Goal: Complete application form

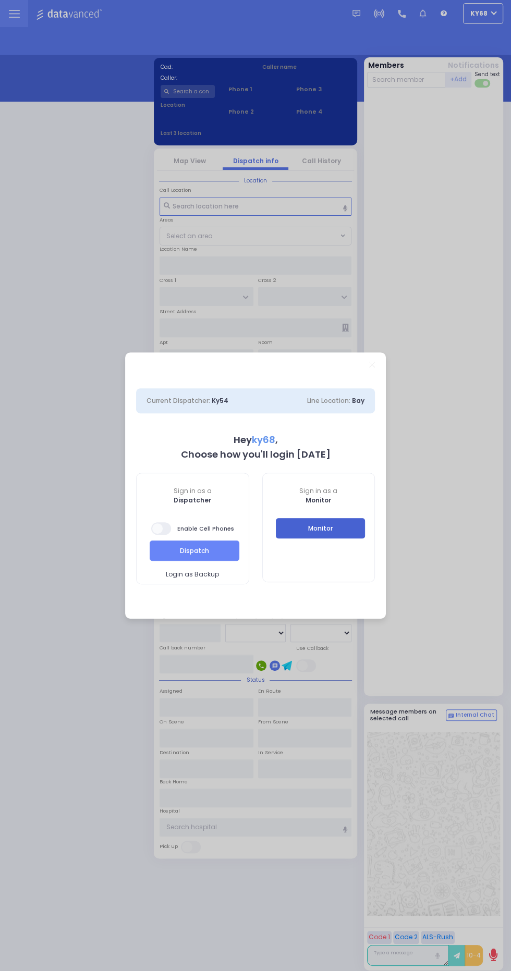
click at [332, 535] on button "Monitor" at bounding box center [321, 528] width 90 height 20
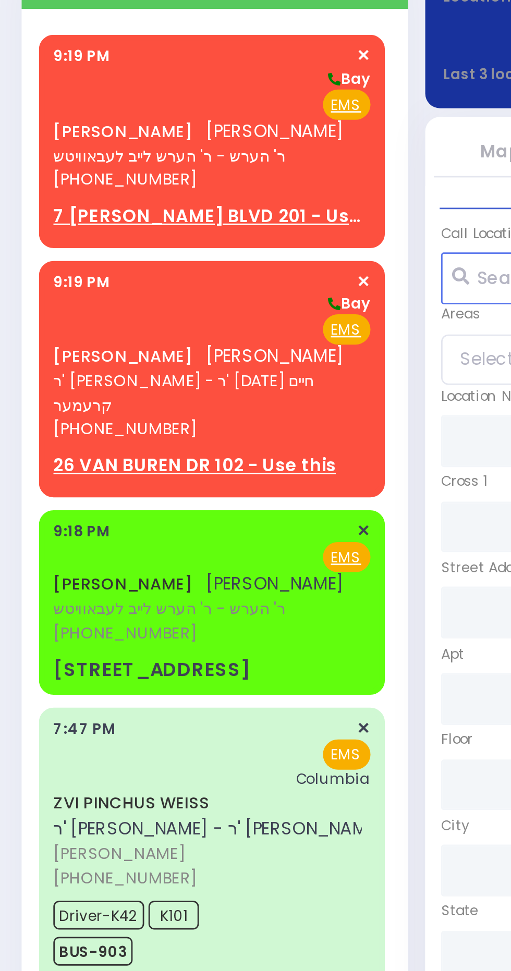
scroll to position [2, 0]
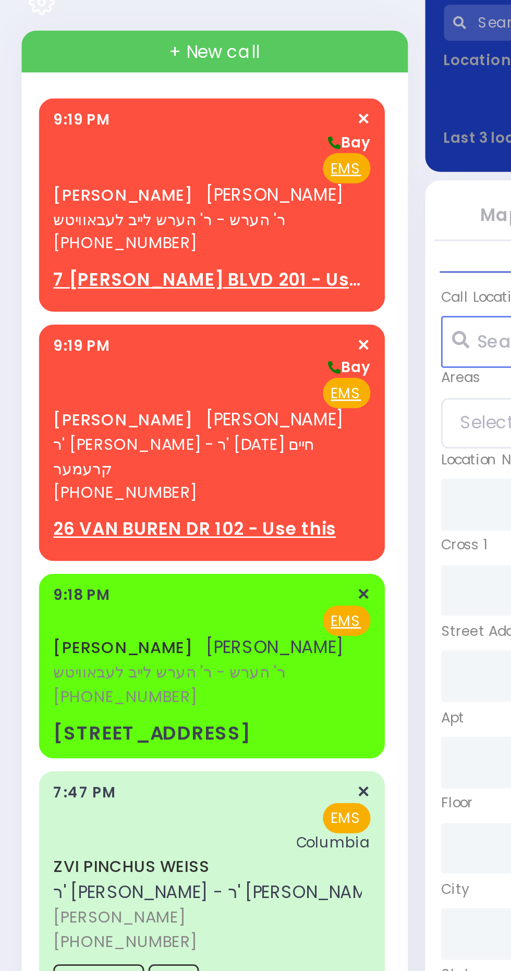
click at [56, 337] on link "[PERSON_NAME]" at bounding box center [44, 338] width 51 height 8
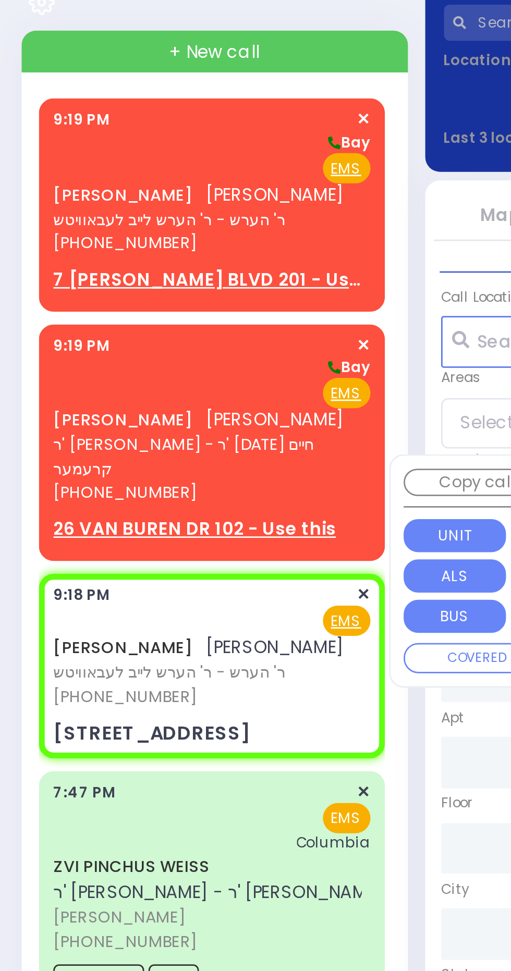
select select
radio input "true"
type input "MOSHE MORDCHE"
type input "FRIEDMAN"
select select
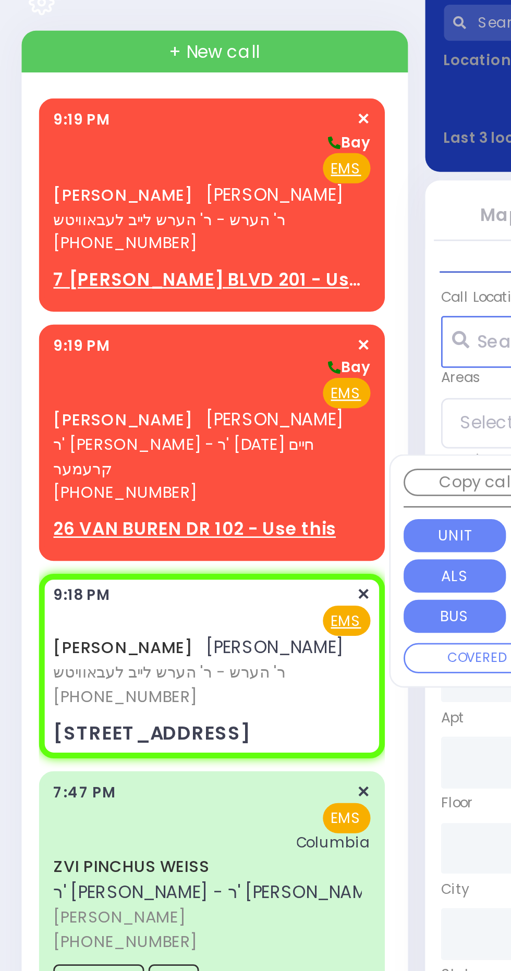
type input "21:18"
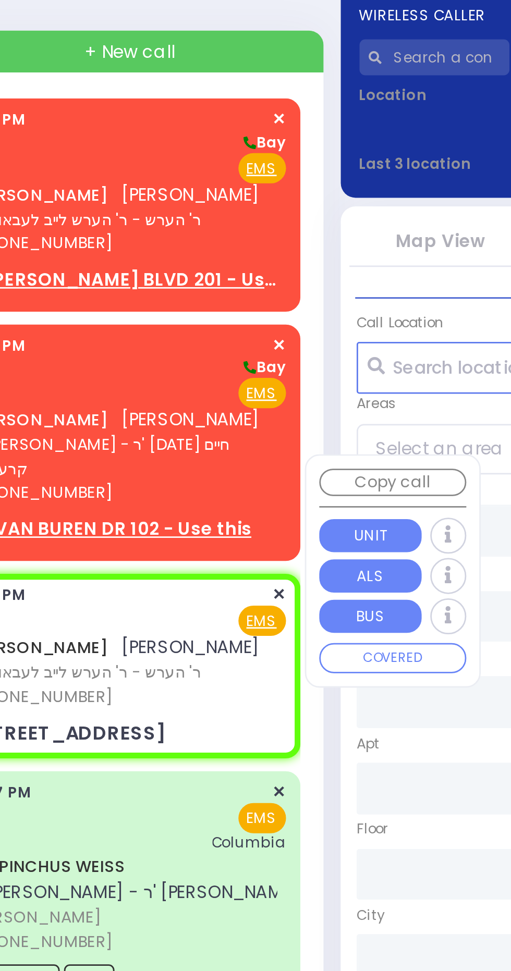
type input "QUICKWAY RD"
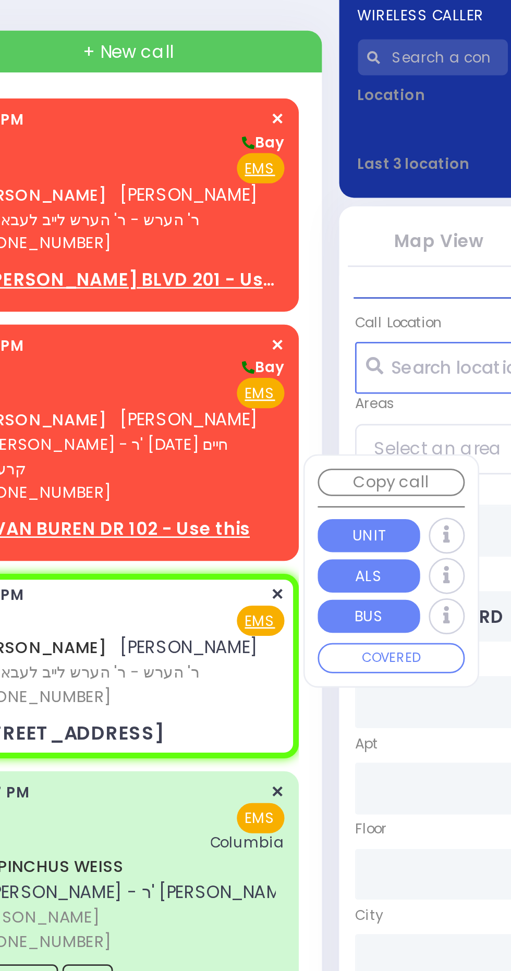
type input "GARFIELD RD"
type input "11 Van Buren Drive"
type input "Monroe"
type input "New York"
type input "10950 Cross Streets: : QUICKWAY RD/SHINEV CT"
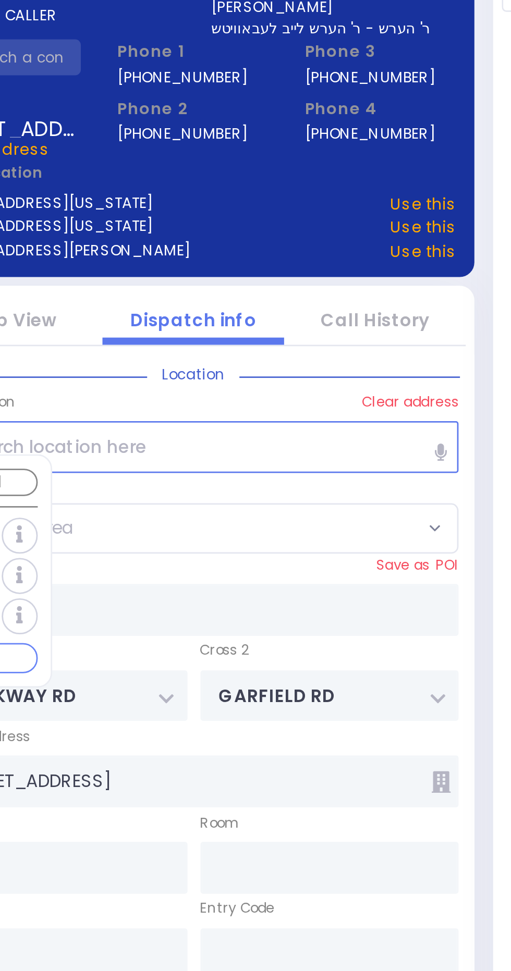
select select "SECTION 1"
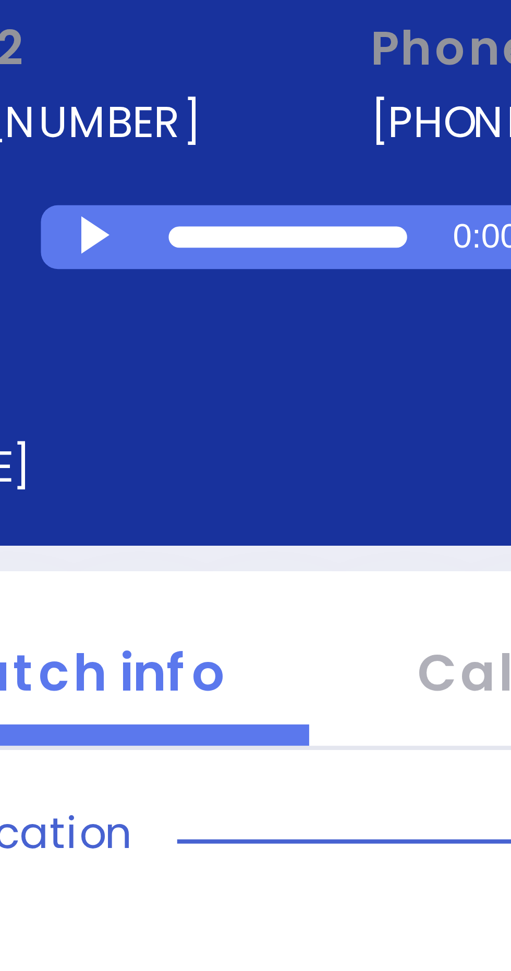
click at [261, 165] on div at bounding box center [263, 167] width 6 height 5
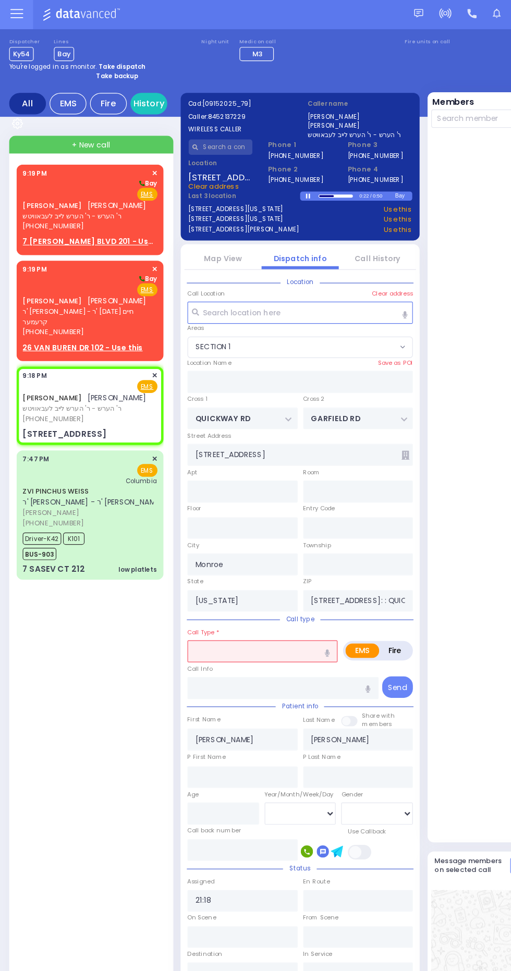
scroll to position [0, 0]
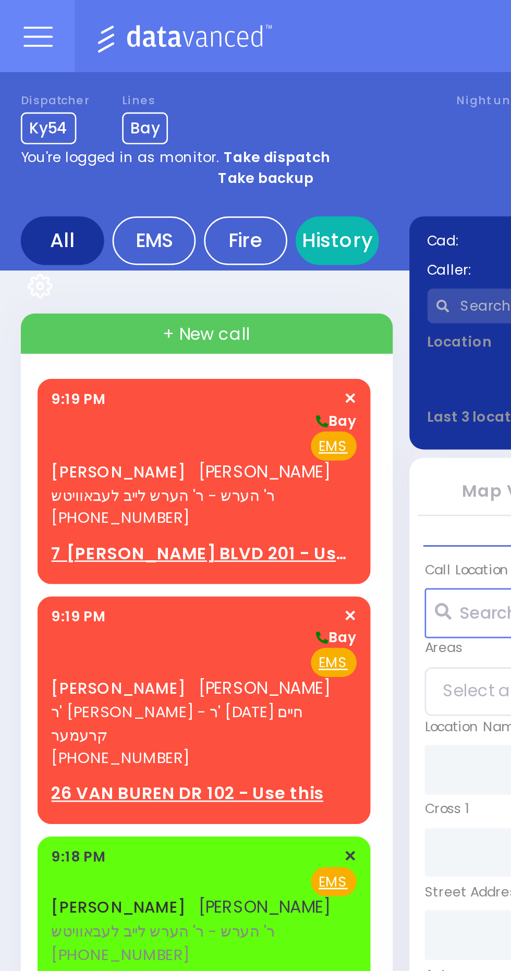
click at [130, 94] on link "History" at bounding box center [126, 90] width 31 height 18
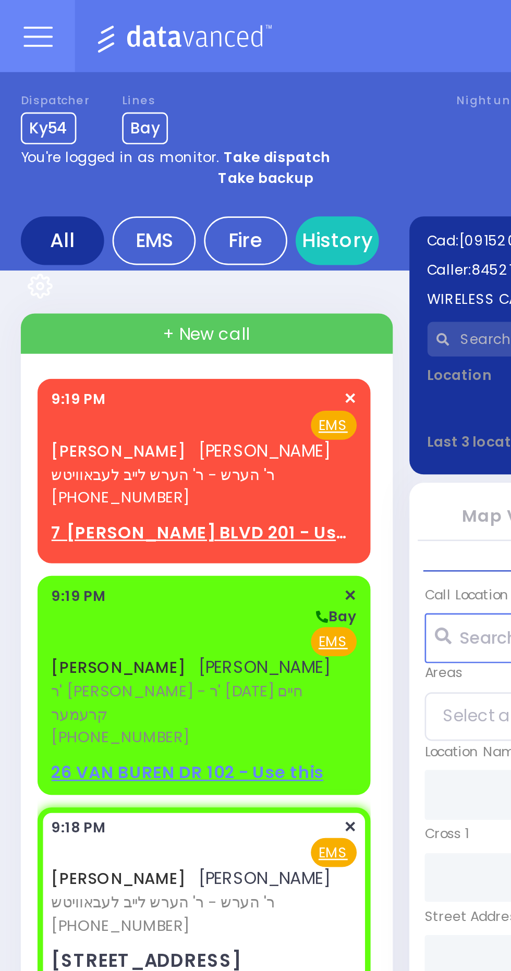
select select
radio input "true"
type input "[PERSON_NAME]"
select select
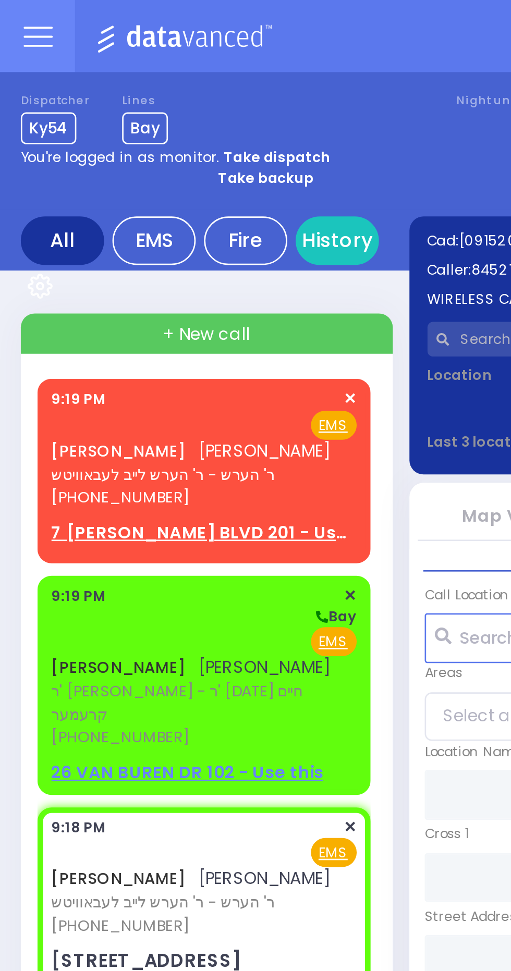
type input "21:18"
type input "QUICKWAY RD"
type input "GARFIELD RD"
type input "[STREET_ADDRESS]"
type input "Monroe"
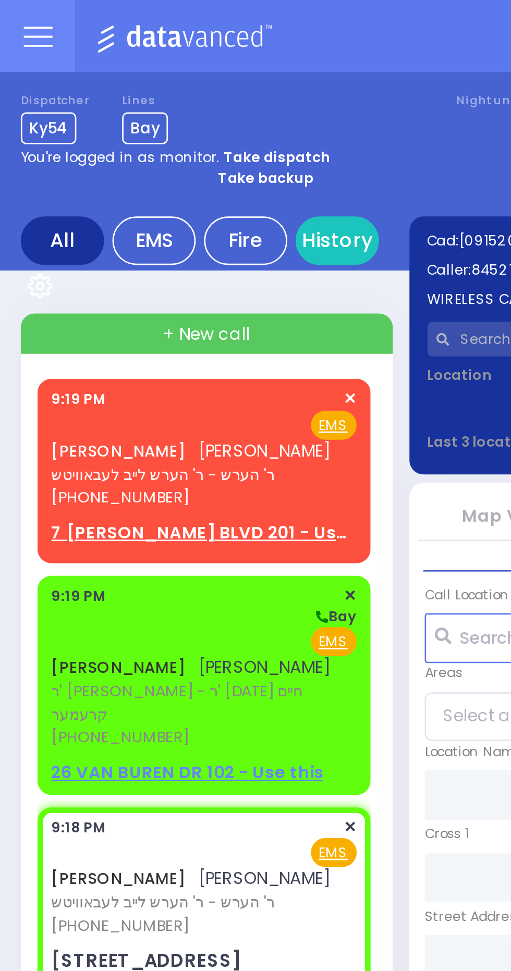
type input "[US_STATE]"
type input "10950 Cross Streets: : QUICKWAY RD/SHINEV CT"
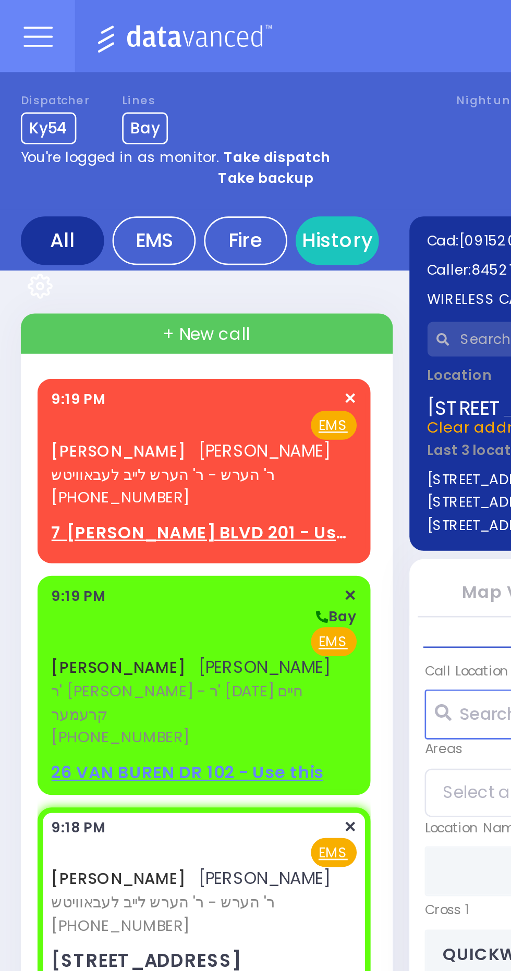
select select "SECTION 1"
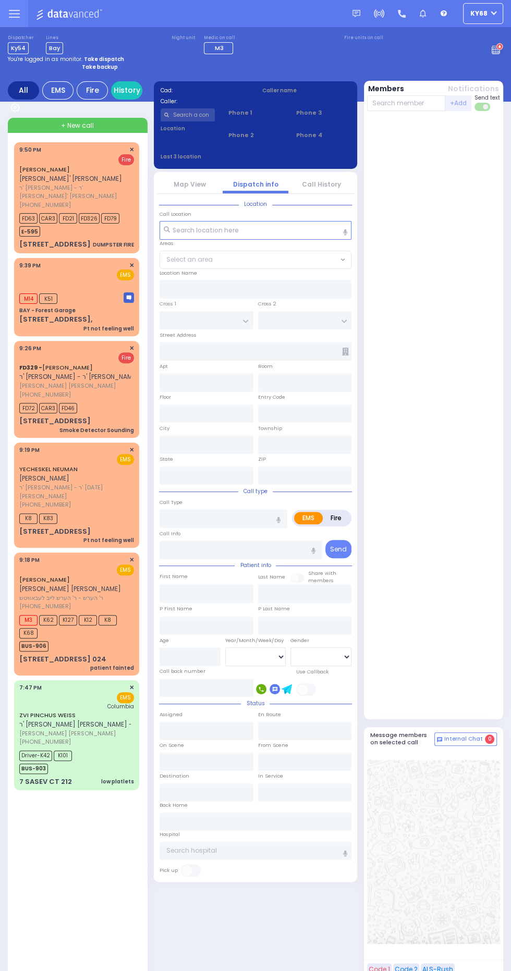
select select
type input "Pt not feeling well"
radio input "true"
select select
type input "21:39"
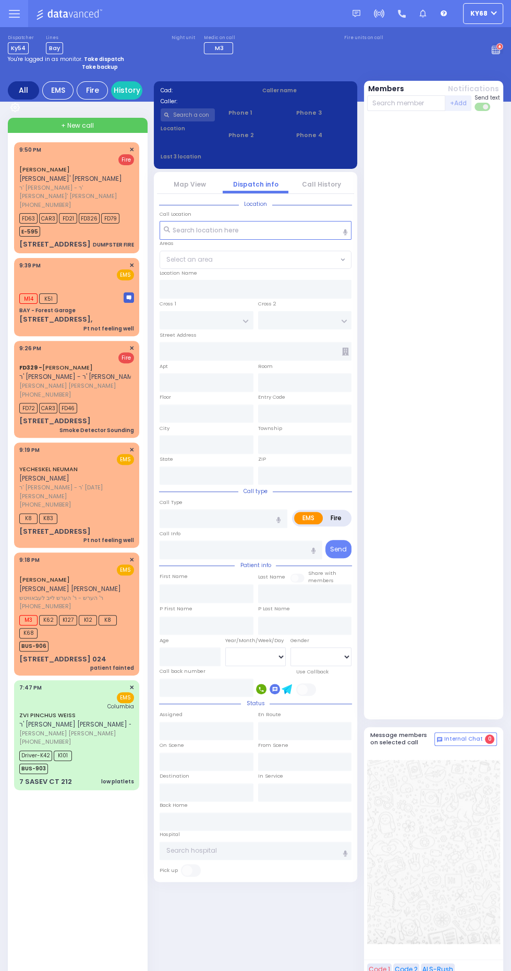
type input "21:39"
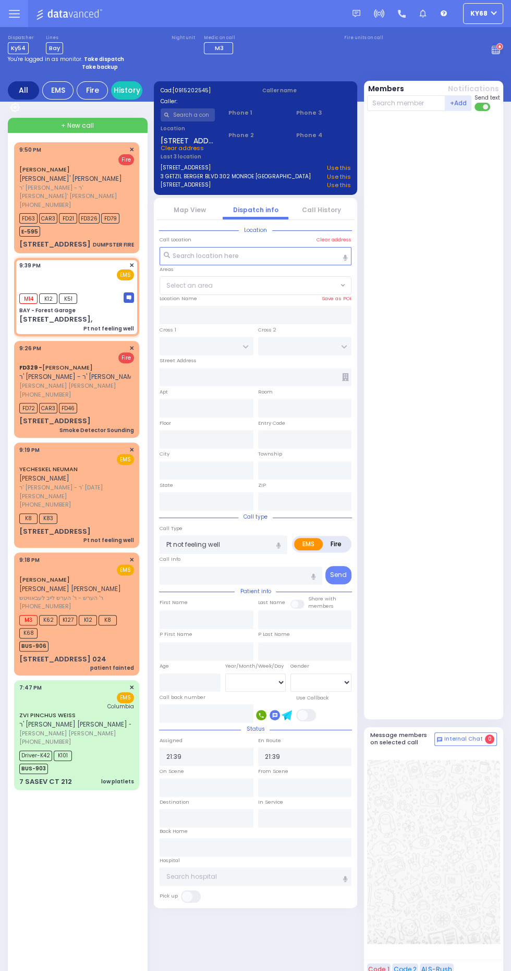
type input "BAY - Forest Garage"
type input "SANZ COURT"
type input "HAYES COURT"
type input "[STREET_ADDRESS],"
type input "Monroe"
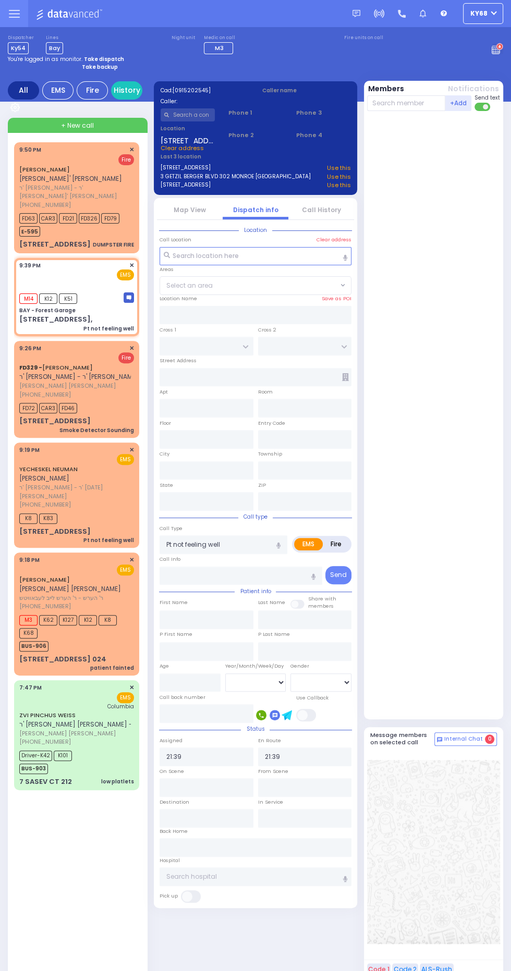
type input "New York"
type input "10950"
select select "SECTION 2"
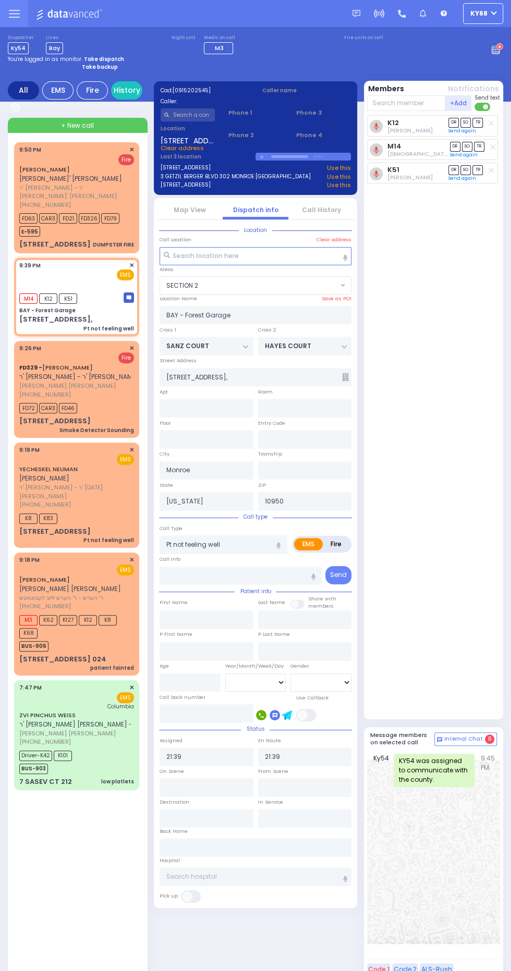
select select
radio input "true"
select select
select select "SECTION 2"
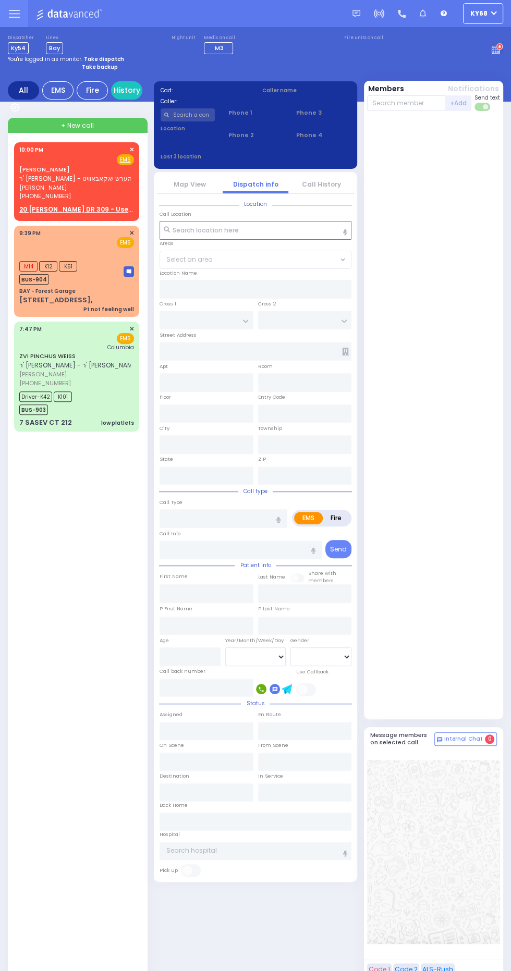
select select
radio input "true"
type input "[PERSON_NAME]"
type input "SHISHA"
select select
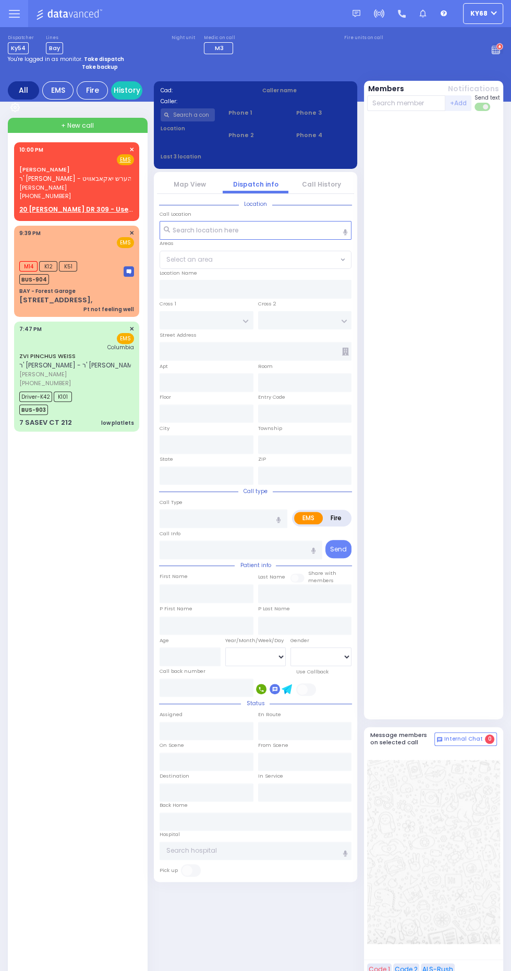
type input "22:00"
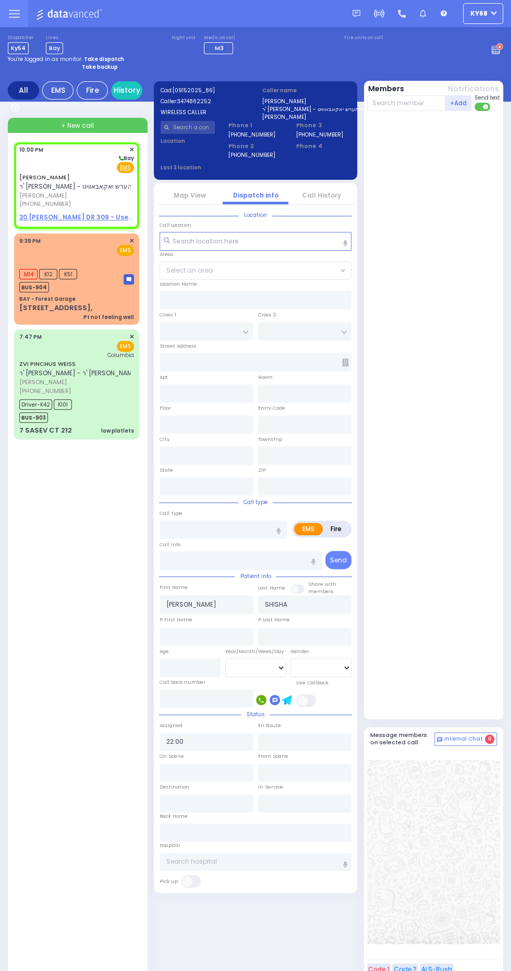
select select
radio input "true"
select select
